Goal: Find specific fact: Find specific fact

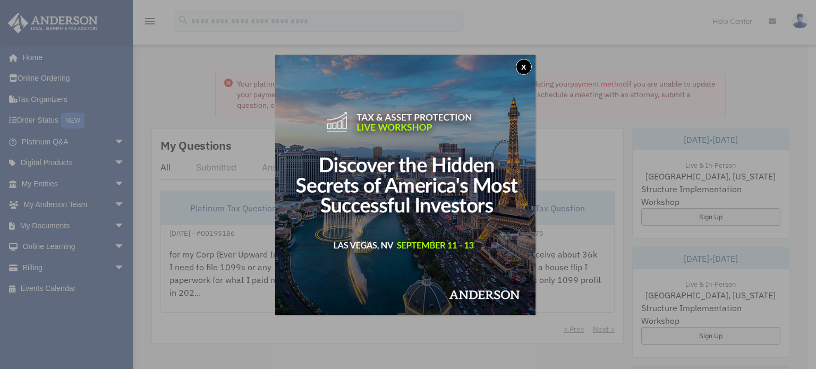
click at [523, 66] on button "x" at bounding box center [524, 67] width 16 height 16
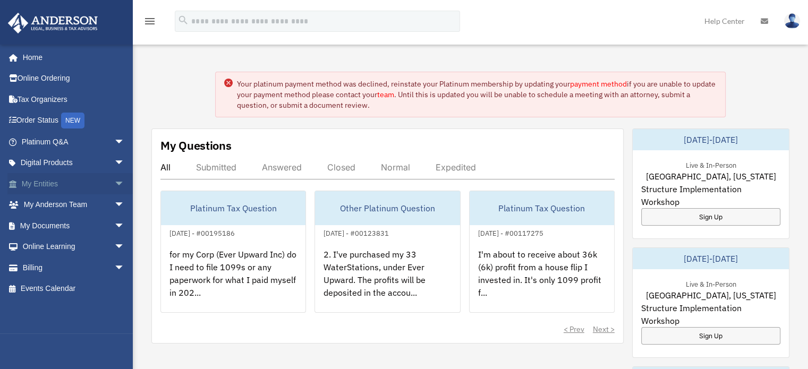
click at [42, 182] on link "My Entities arrow_drop_down" at bounding box center [73, 183] width 133 height 21
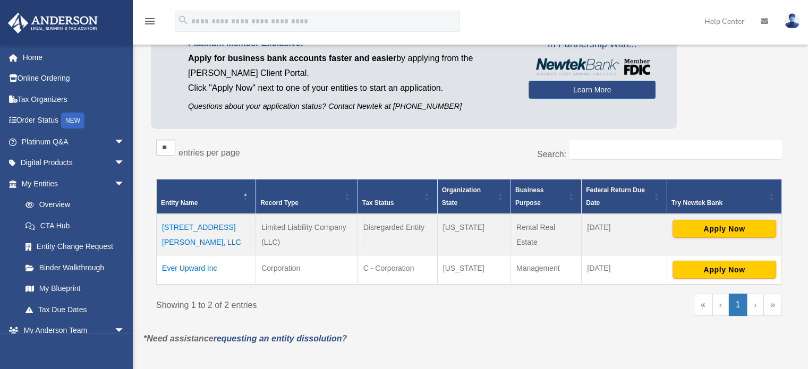
scroll to position [106, 0]
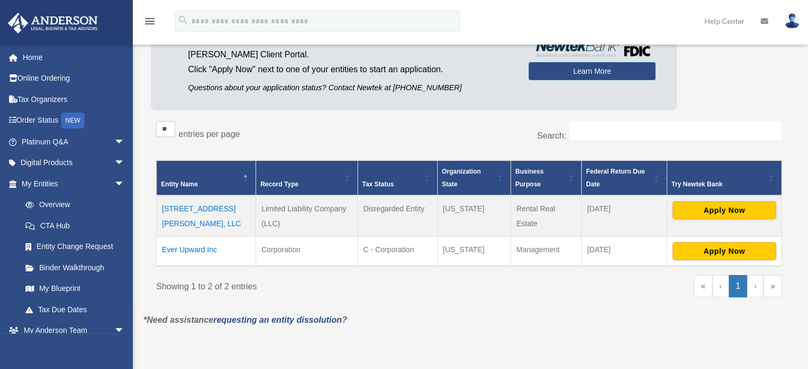
click at [192, 245] on td "Ever Upward Inc" at bounding box center [206, 251] width 99 height 30
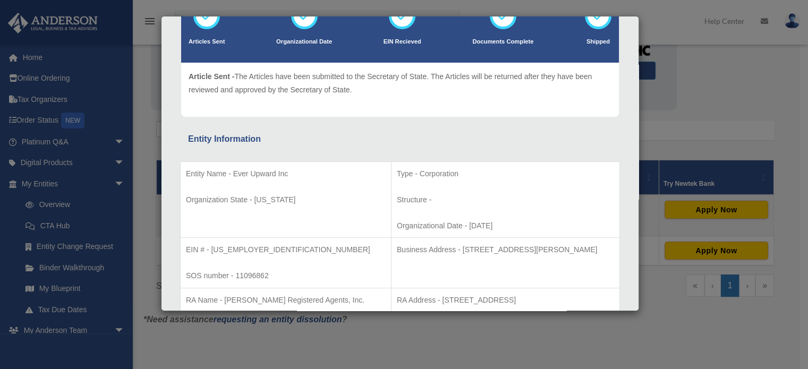
scroll to position [212, 0]
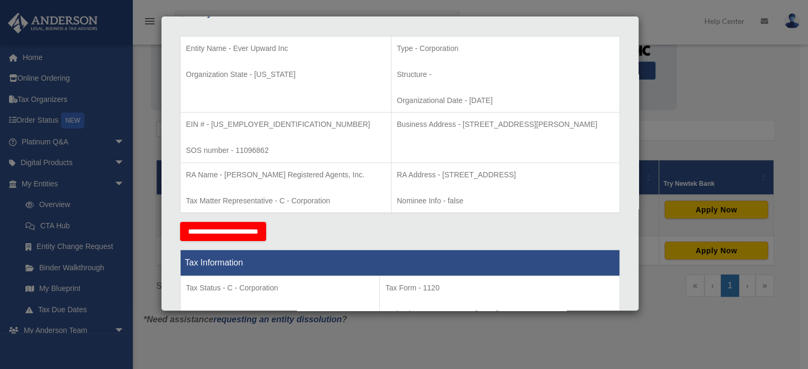
click at [422, 125] on p "Business Address - [STREET_ADDRESS][PERSON_NAME]" at bounding box center [505, 124] width 217 height 13
drag, startPoint x: 404, startPoint y: 174, endPoint x: 579, endPoint y: 172, distance: 175.8
click at [579, 172] on p "RA Address - [STREET_ADDRESS]" at bounding box center [505, 174] width 217 height 13
copy p "[STREET_ADDRESS]"
